Goal: Information Seeking & Learning: Learn about a topic

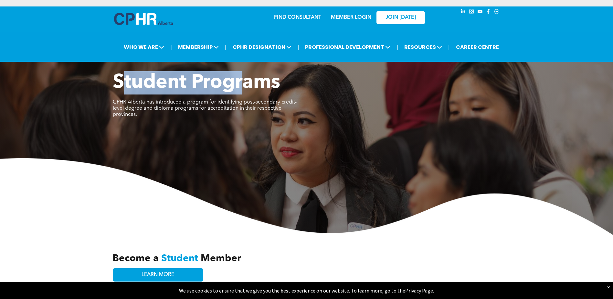
drag, startPoint x: 121, startPoint y: 81, endPoint x: 251, endPoint y: 73, distance: 130.2
click at [249, 73] on span "Student Programs" at bounding box center [197, 82] width 168 height 19
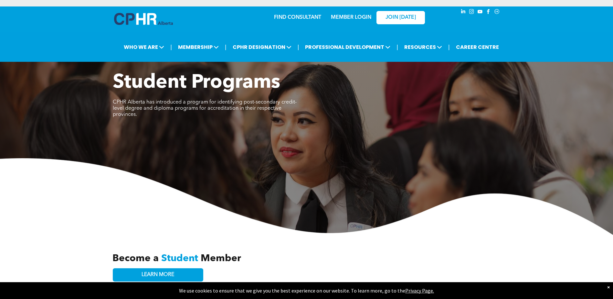
click at [280, 82] on span "Student Programs" at bounding box center [197, 82] width 168 height 19
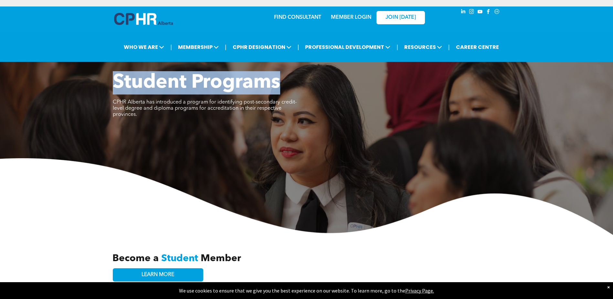
drag, startPoint x: 282, startPoint y: 84, endPoint x: 114, endPoint y: 74, distance: 168.8
click at [114, 74] on h1 "Student Programs" at bounding box center [258, 82] width 291 height 23
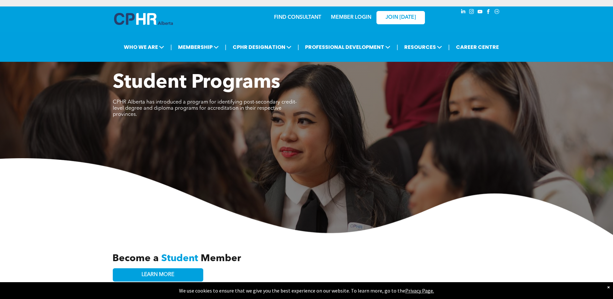
click at [118, 104] on span "CPHR Alberta has introduced a program for identifying post-secondary credit-lev…" at bounding box center [205, 108] width 184 height 17
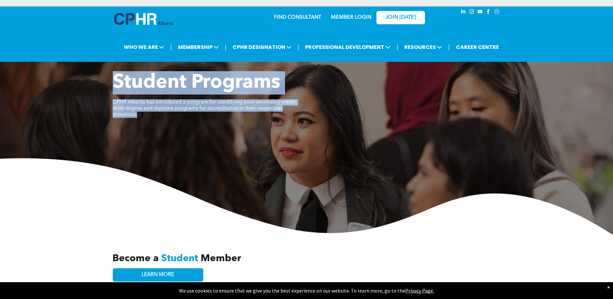
drag, startPoint x: 309, startPoint y: 109, endPoint x: 108, endPoint y: 81, distance: 203.7
click at [108, 81] on div "Student Programs CPHR Alberta has introduced a program for identifying post-sec…" at bounding box center [306, 153] width 613 height 164
click at [125, 92] on span "Student Programs" at bounding box center [197, 82] width 168 height 19
